Goal: Information Seeking & Learning: Find specific page/section

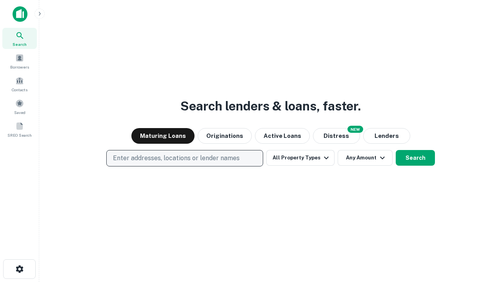
click at [184, 158] on p "Enter addresses, locations or lender names" at bounding box center [176, 158] width 127 height 9
type input "**********"
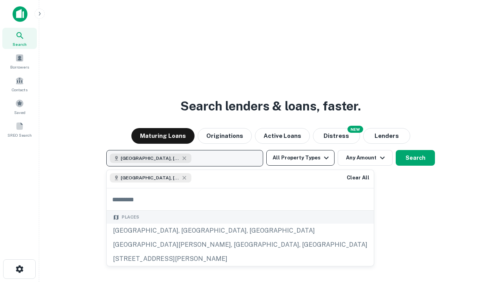
click at [300, 158] on button "All Property Types" at bounding box center [300, 158] width 68 height 16
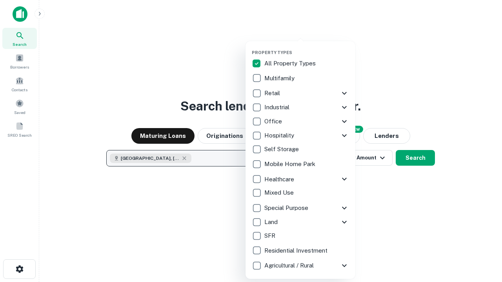
click at [307, 47] on button "button" at bounding box center [307, 47] width 110 height 0
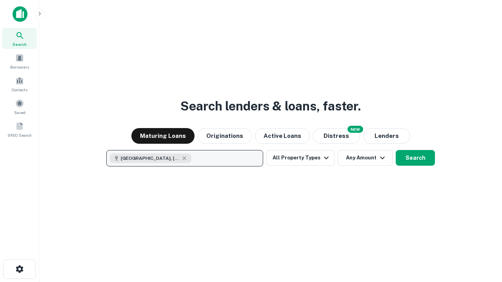
scroll to position [13, 0]
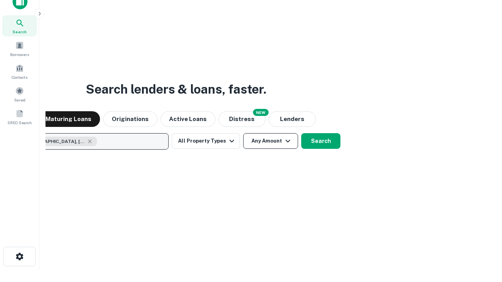
click at [243, 133] on button "Any Amount" at bounding box center [270, 141] width 55 height 16
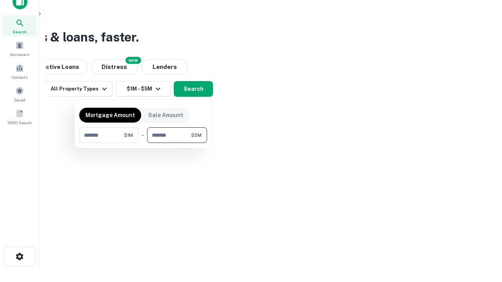
type input "*******"
click at [143, 143] on button "button" at bounding box center [143, 143] width 128 height 0
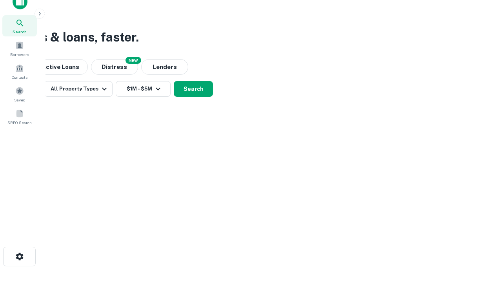
scroll to position [13, 0]
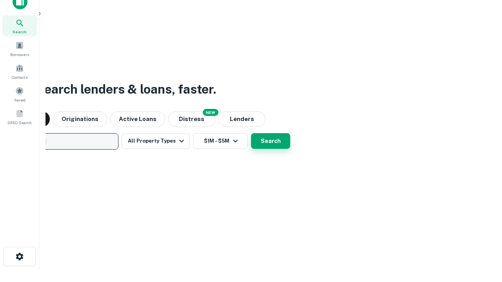
click at [251, 133] on button "Search" at bounding box center [270, 141] width 39 height 16
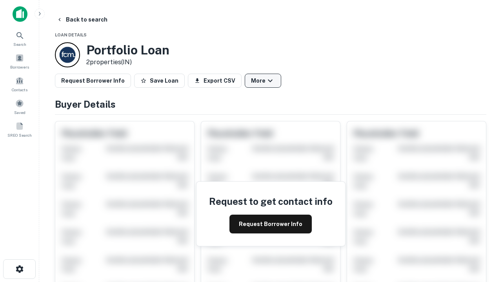
click at [263, 81] on button "More" at bounding box center [263, 81] width 36 height 14
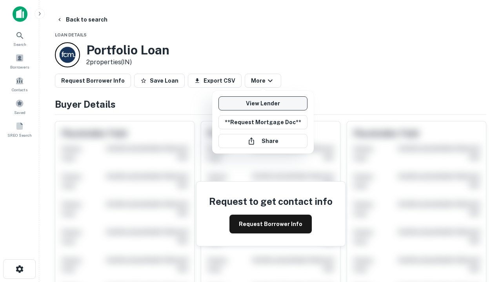
click at [263, 104] on link "View Lender" at bounding box center [262, 103] width 89 height 14
